Goal: Communication & Community: Share content

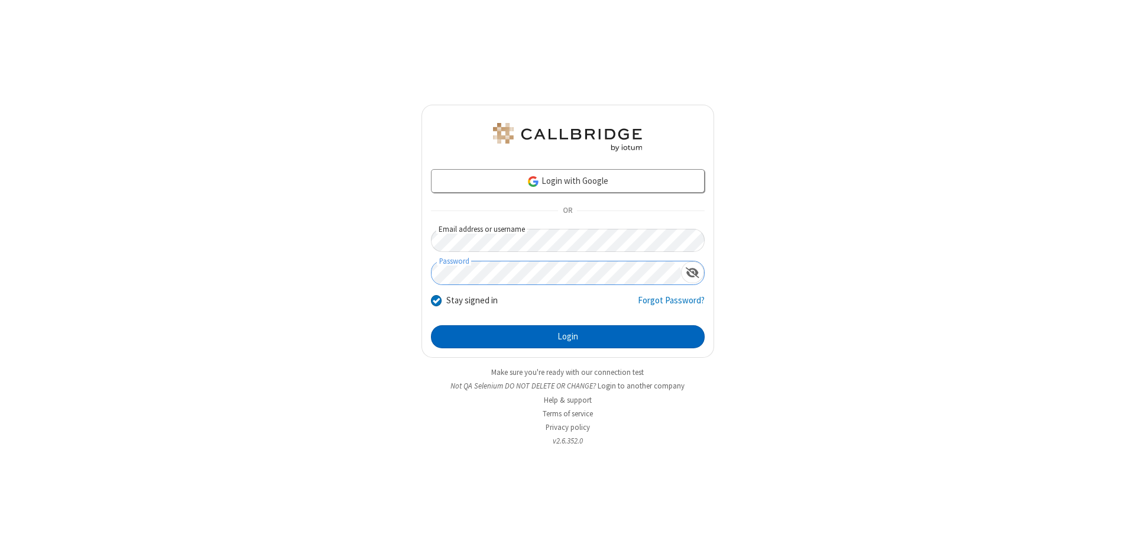
click at [568, 337] on button "Login" at bounding box center [568, 337] width 274 height 24
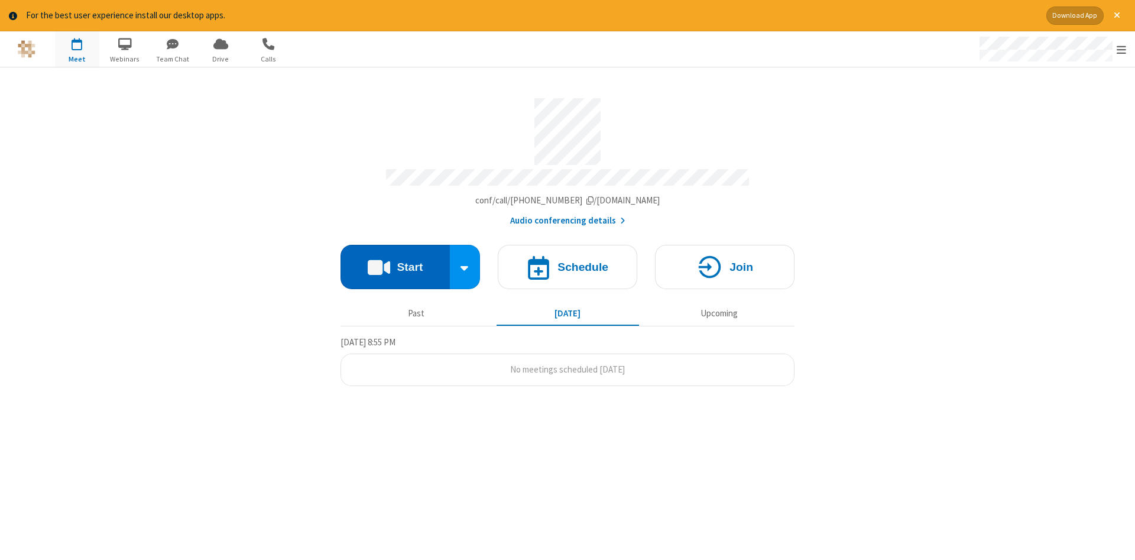
click at [395, 262] on button "Start" at bounding box center [395, 267] width 109 height 44
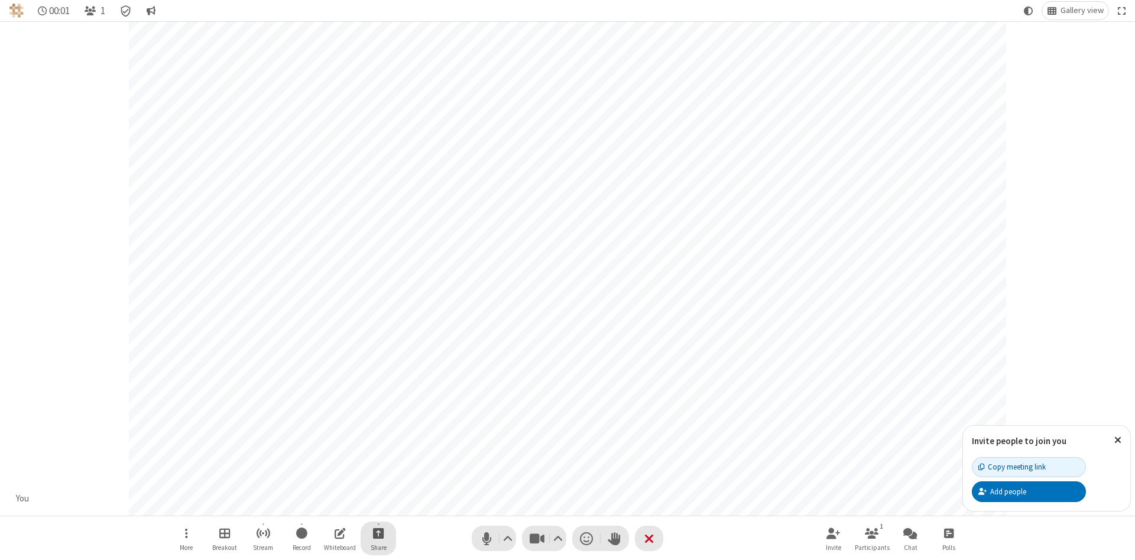
click at [378, 533] on span "Start sharing" at bounding box center [378, 533] width 11 height 15
click at [378, 461] on span "Share additional camera" at bounding box center [385, 463] width 87 height 10
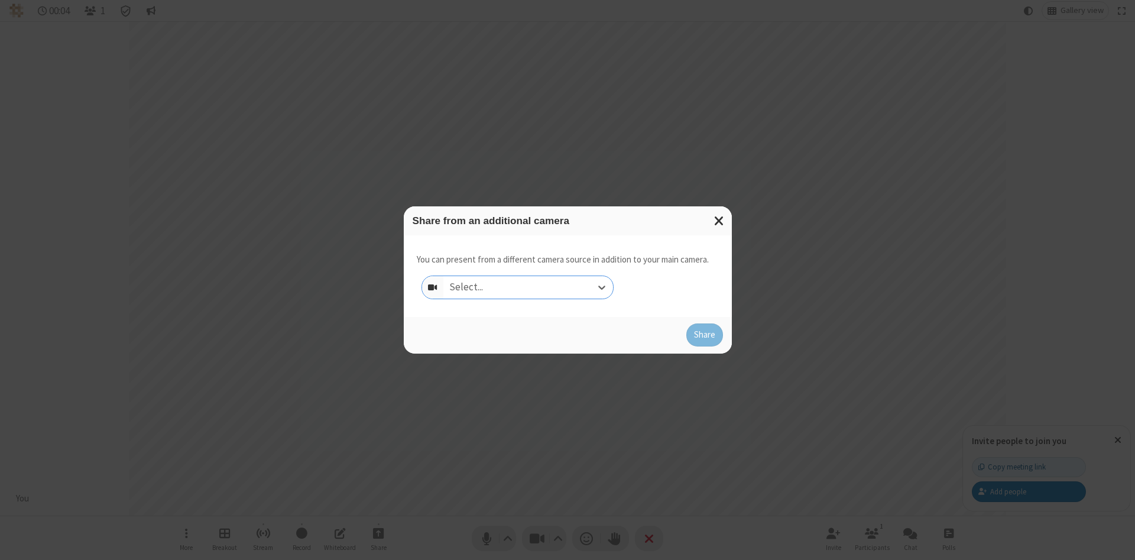
click at [528, 287] on div "Select..." at bounding box center [528, 287] width 170 height 22
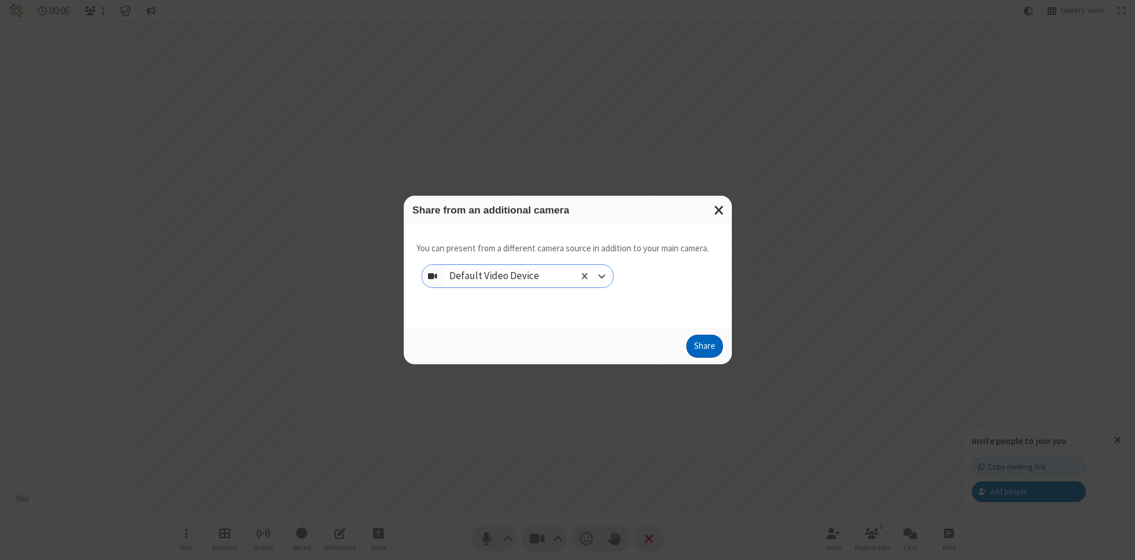
click at [704, 349] on button "Share" at bounding box center [704, 347] width 37 height 24
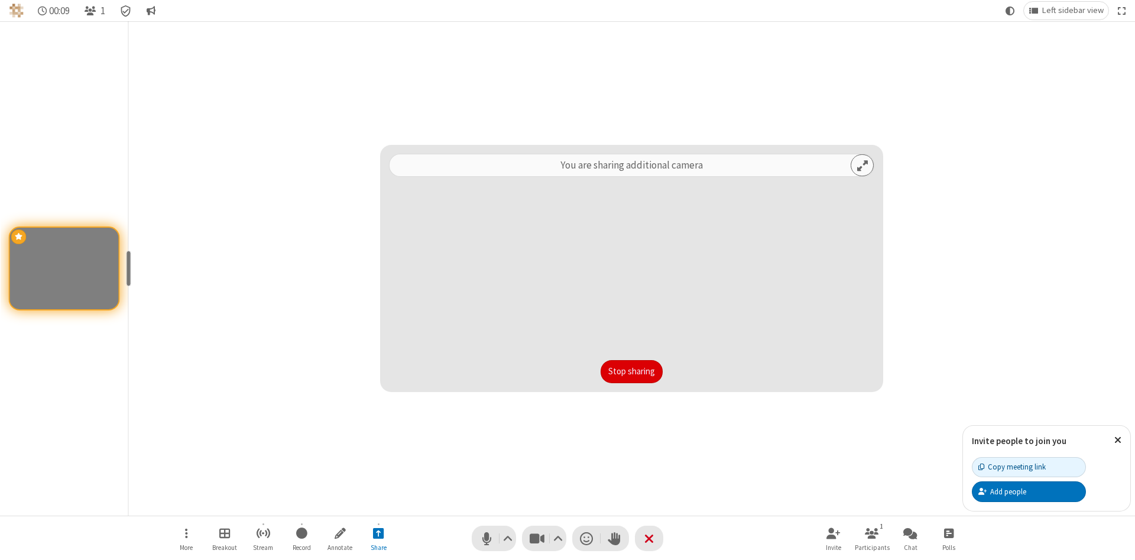
click at [631, 371] on button "Stop sharing" at bounding box center [632, 372] width 62 height 24
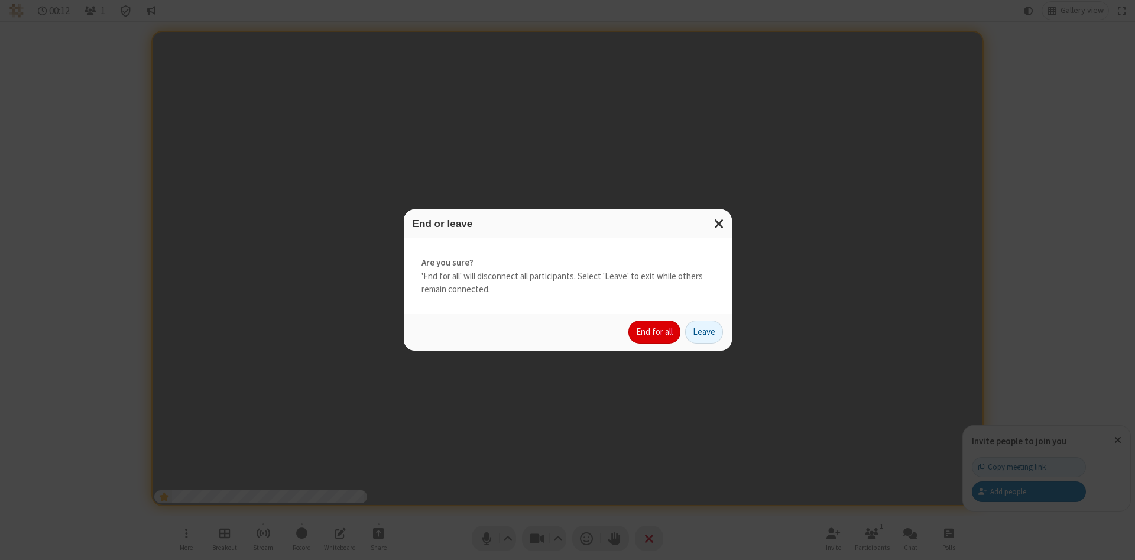
click at [655, 332] on button "End for all" at bounding box center [654, 332] width 52 height 24
